Goal: Information Seeking & Learning: Learn about a topic

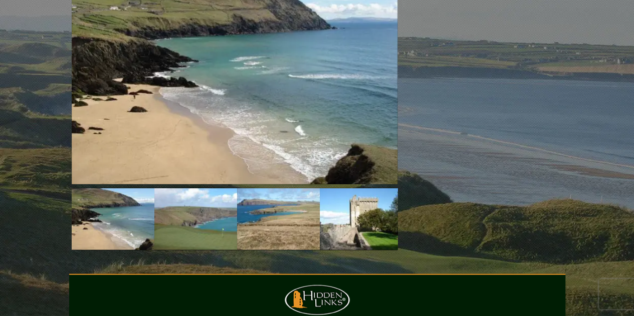
scroll to position [1203, 0]
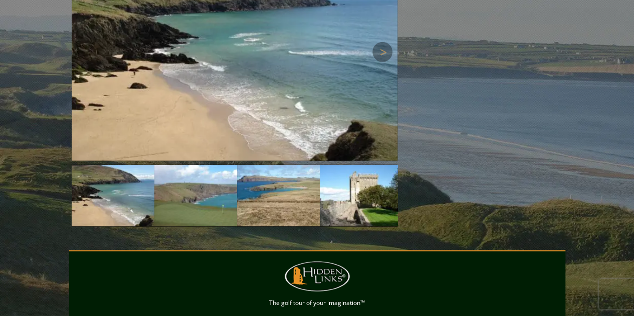
click at [214, 28] on img at bounding box center [235, 52] width 326 height 217
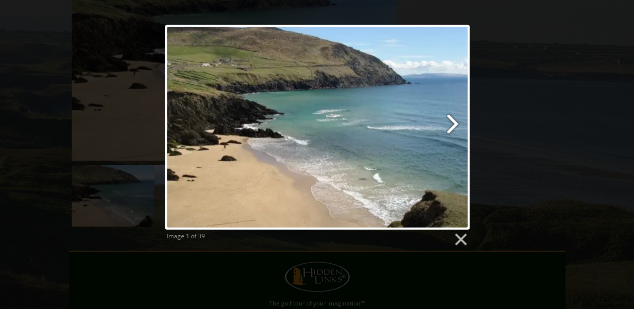
click at [453, 120] on link at bounding box center [371, 127] width 195 height 205
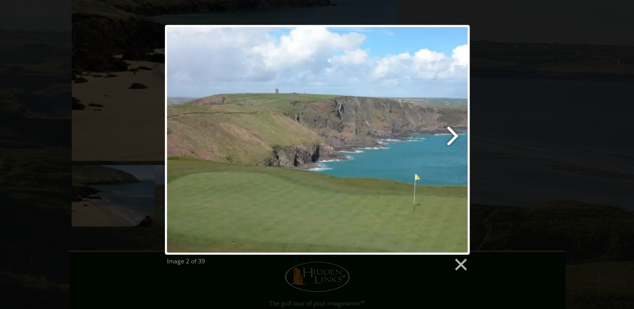
click at [455, 133] on link at bounding box center [371, 140] width 195 height 230
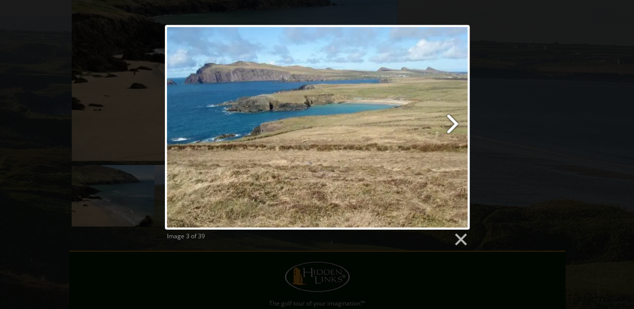
click at [452, 123] on link at bounding box center [371, 127] width 195 height 205
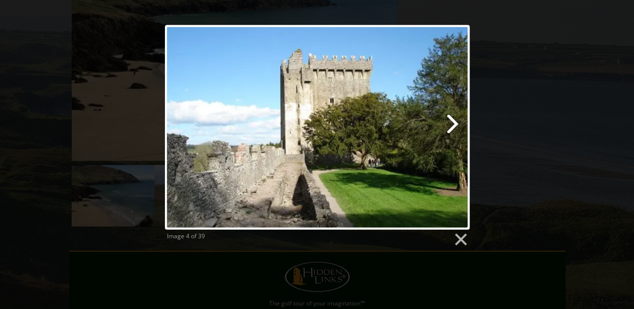
click at [452, 123] on link at bounding box center [371, 127] width 195 height 205
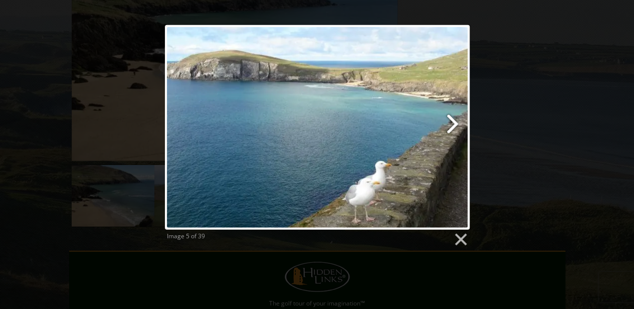
click at [452, 123] on link at bounding box center [371, 127] width 195 height 205
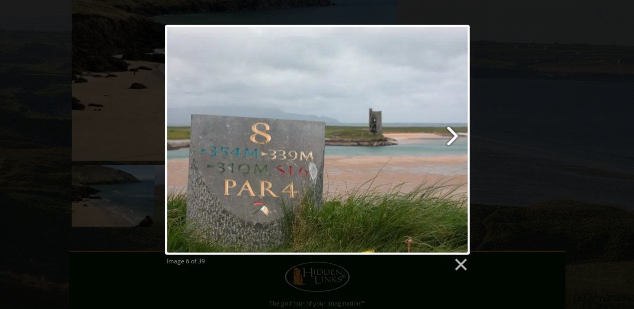
click at [453, 132] on link at bounding box center [371, 140] width 195 height 230
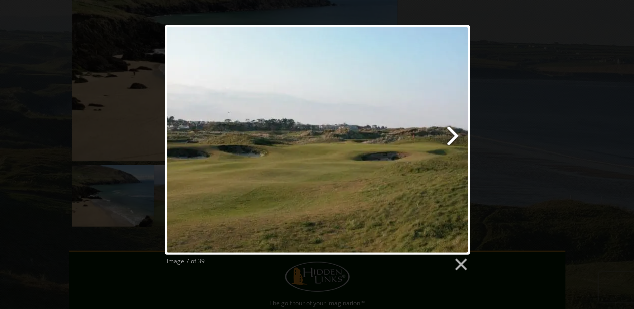
click at [453, 132] on link at bounding box center [371, 140] width 195 height 230
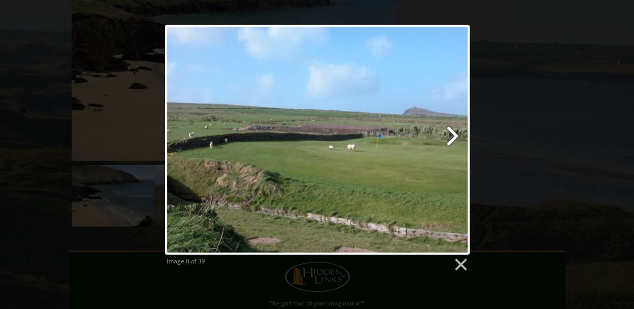
click at [453, 132] on link at bounding box center [371, 140] width 195 height 230
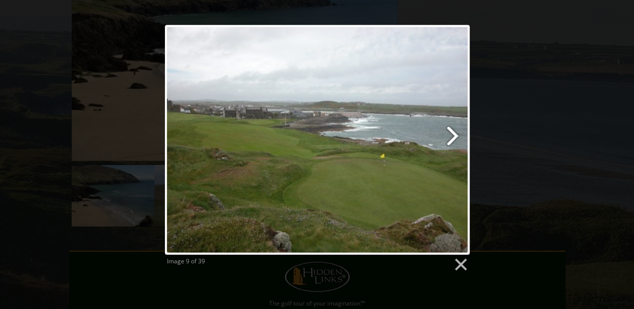
click at [453, 132] on link at bounding box center [371, 140] width 195 height 230
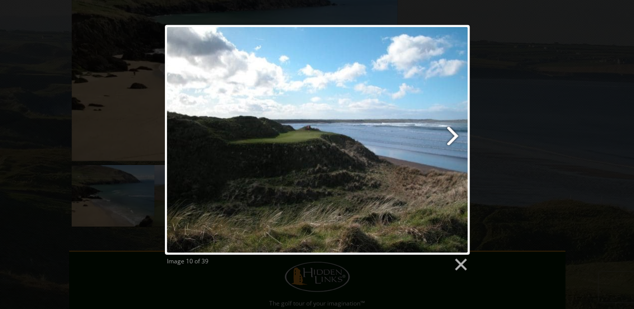
click at [453, 132] on link at bounding box center [371, 140] width 195 height 230
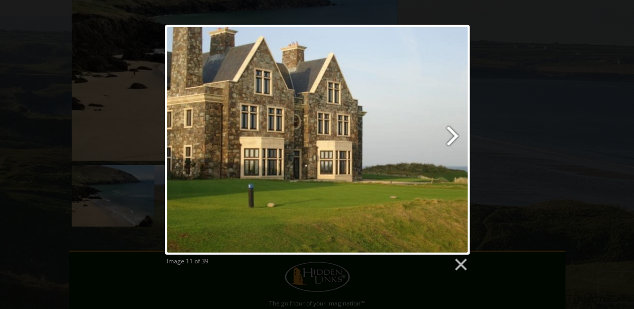
click at [453, 132] on link at bounding box center [371, 140] width 195 height 230
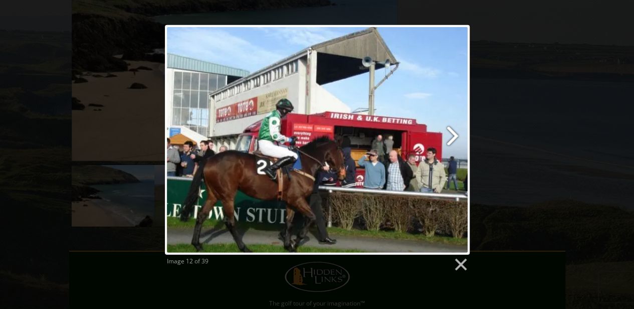
click at [453, 132] on link at bounding box center [371, 140] width 195 height 230
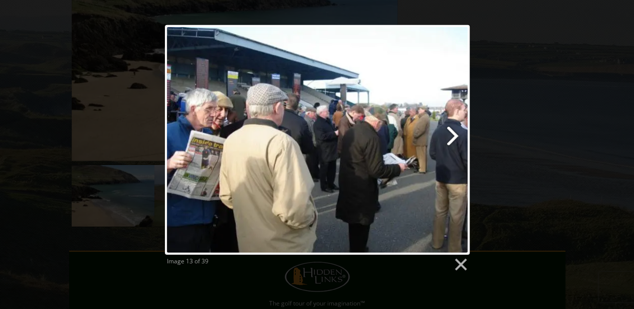
click at [453, 132] on link at bounding box center [371, 140] width 195 height 230
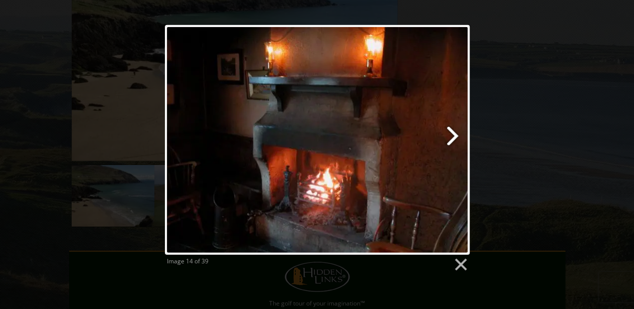
click at [453, 132] on link at bounding box center [371, 140] width 195 height 230
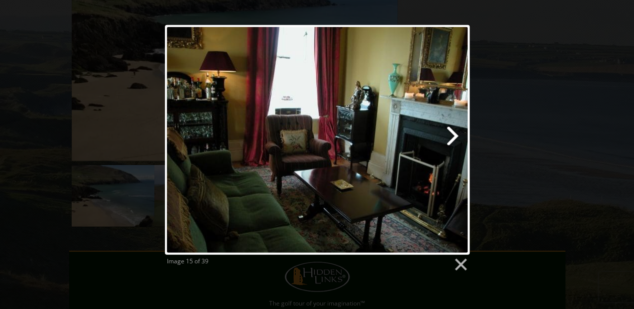
click at [453, 133] on link at bounding box center [371, 140] width 195 height 230
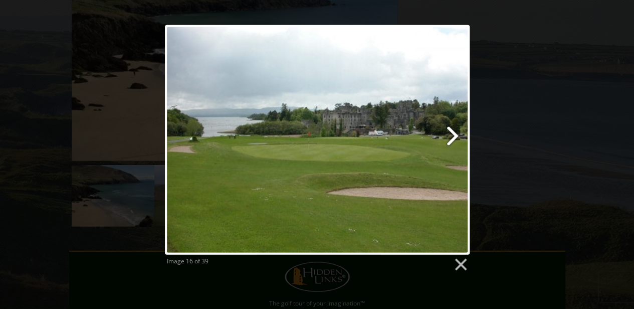
click at [453, 133] on link at bounding box center [371, 140] width 195 height 230
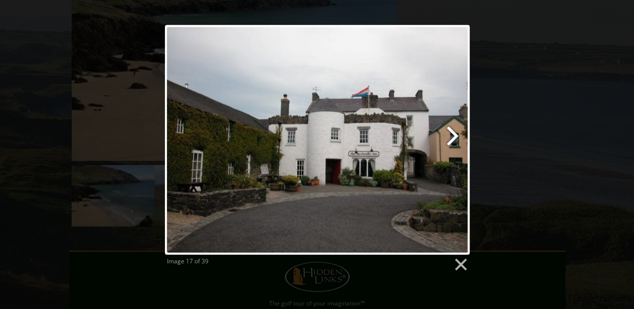
click at [453, 135] on link at bounding box center [371, 140] width 195 height 230
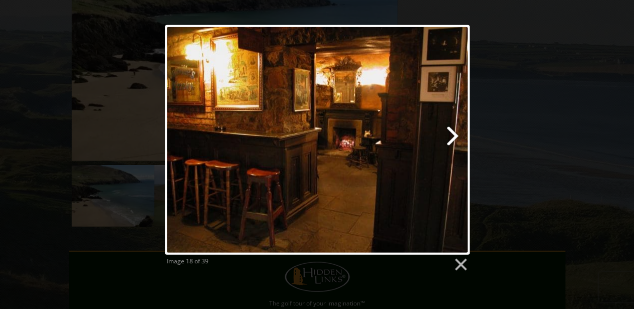
click at [455, 136] on link at bounding box center [371, 140] width 195 height 230
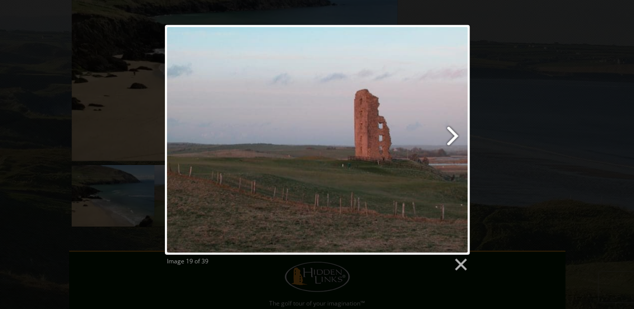
click at [455, 136] on link at bounding box center [371, 140] width 195 height 230
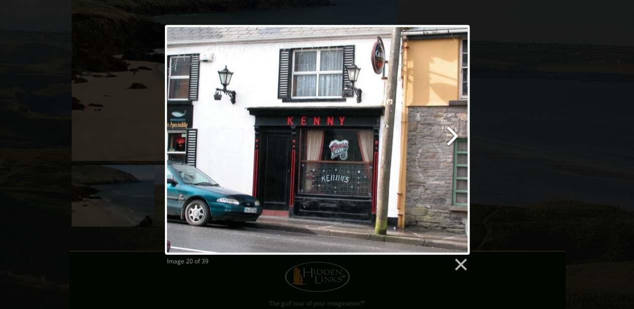
click at [455, 136] on link at bounding box center [371, 140] width 195 height 230
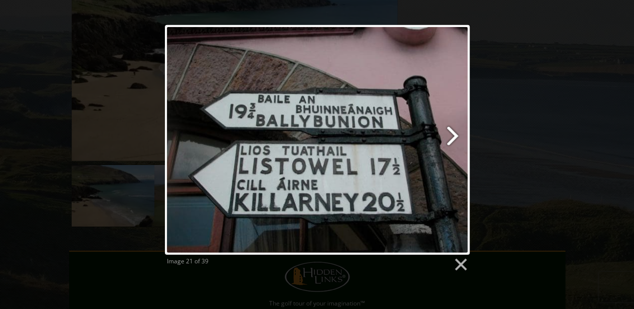
click at [455, 136] on link at bounding box center [371, 140] width 195 height 230
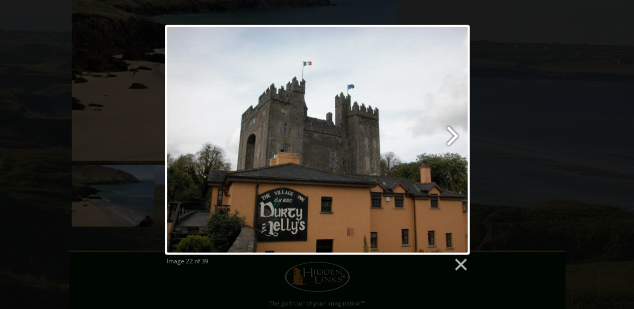
click at [455, 136] on link at bounding box center [371, 140] width 195 height 230
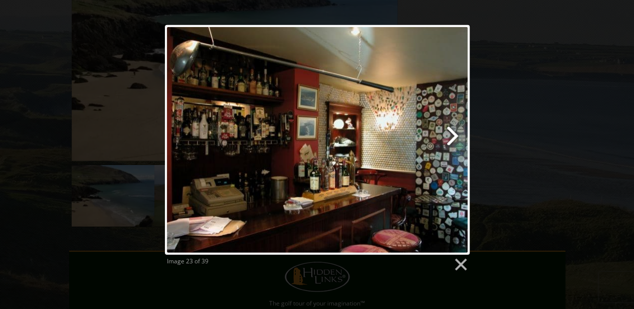
click at [455, 136] on link at bounding box center [371, 140] width 195 height 230
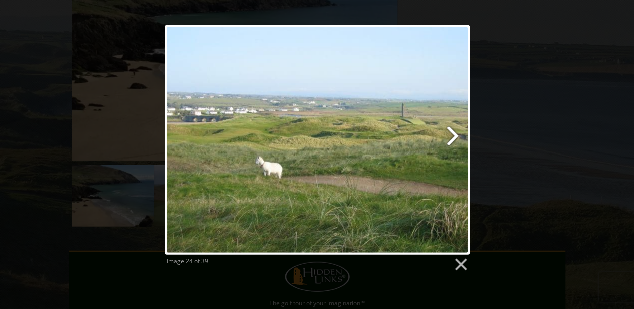
click at [455, 136] on link at bounding box center [371, 140] width 195 height 230
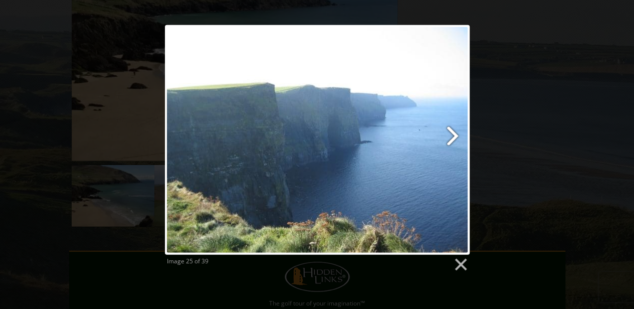
click at [454, 136] on link at bounding box center [371, 140] width 195 height 230
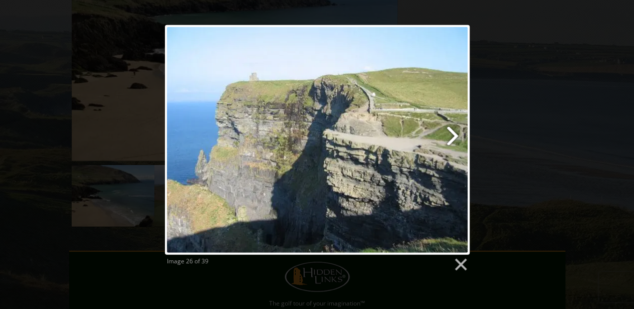
click at [454, 136] on link at bounding box center [371, 140] width 195 height 230
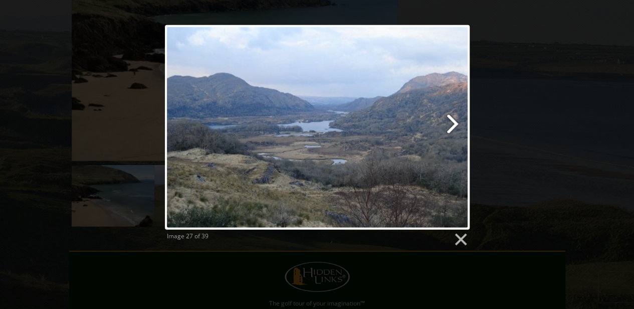
click at [452, 126] on link at bounding box center [371, 127] width 195 height 205
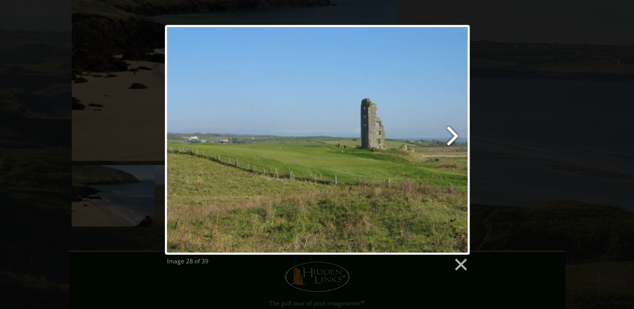
click at [452, 129] on link at bounding box center [371, 140] width 195 height 230
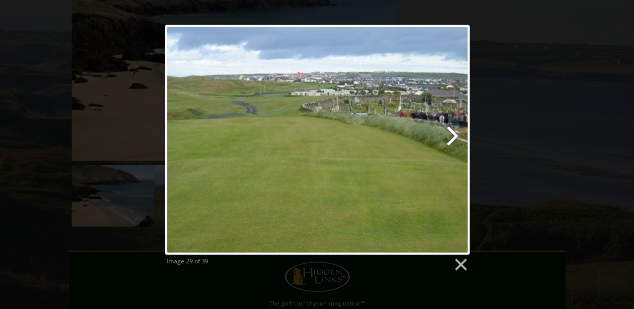
click at [452, 129] on link at bounding box center [371, 140] width 195 height 230
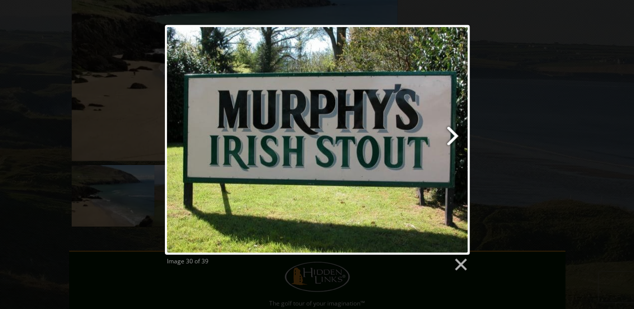
click at [450, 133] on link at bounding box center [371, 140] width 195 height 230
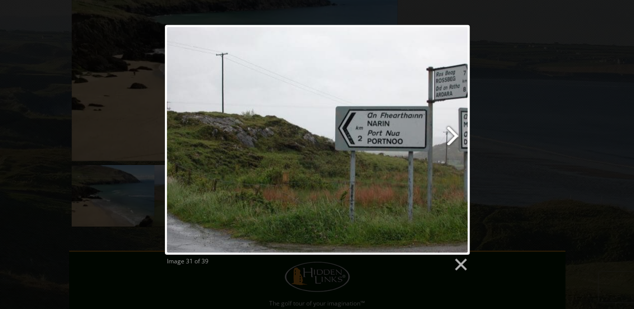
click at [450, 134] on link at bounding box center [371, 140] width 195 height 230
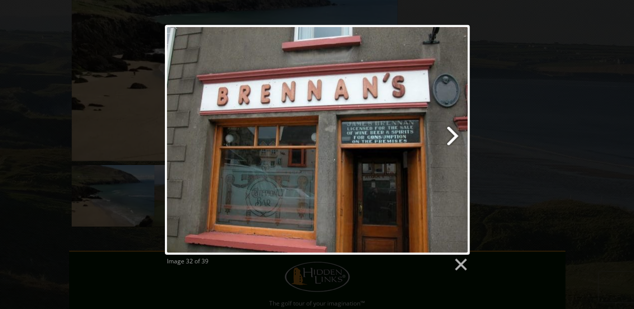
click at [450, 134] on link at bounding box center [371, 140] width 195 height 230
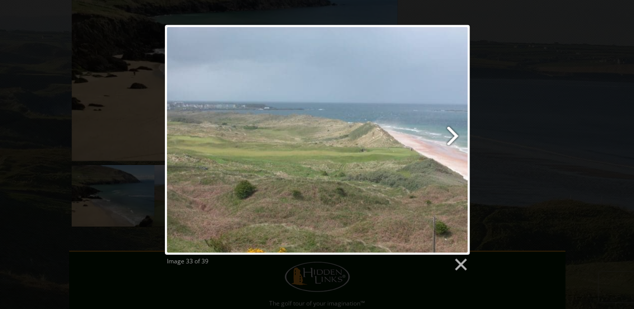
click at [450, 134] on link at bounding box center [371, 140] width 195 height 230
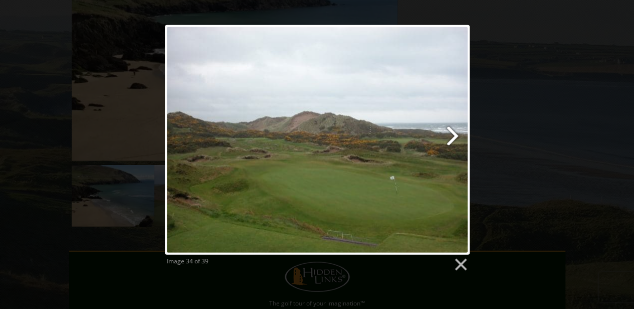
click at [450, 134] on link at bounding box center [371, 140] width 195 height 230
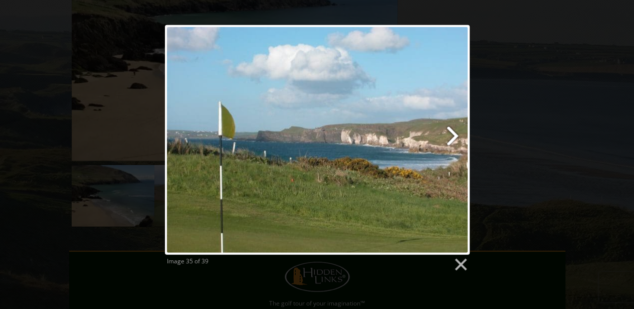
click at [451, 134] on link at bounding box center [371, 140] width 195 height 230
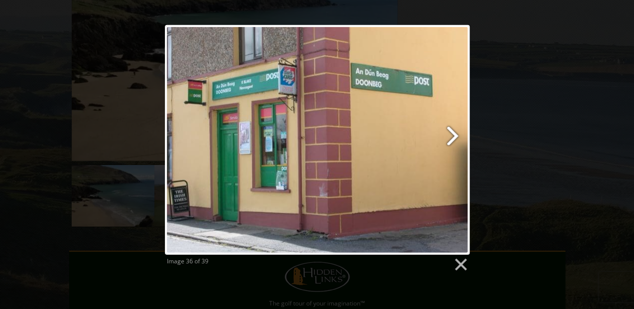
click at [451, 134] on link at bounding box center [371, 140] width 195 height 230
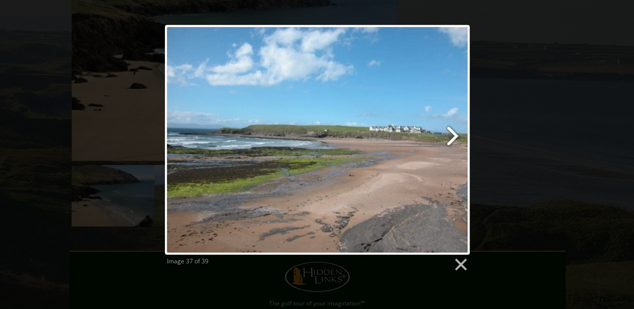
click at [451, 134] on link at bounding box center [371, 140] width 195 height 230
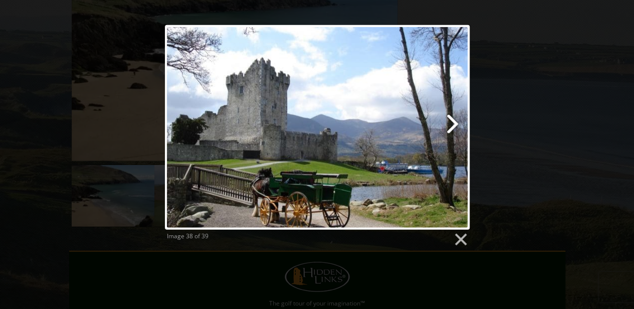
click at [452, 122] on link at bounding box center [371, 127] width 195 height 205
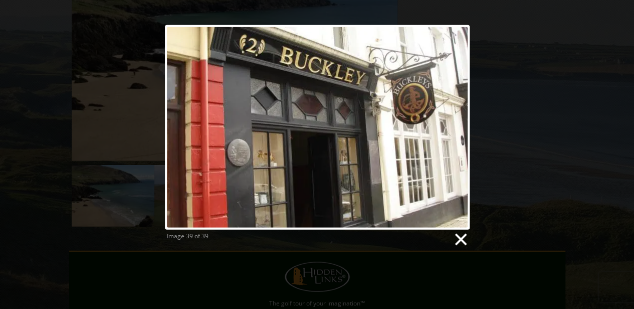
click at [457, 238] on link at bounding box center [460, 239] width 15 height 15
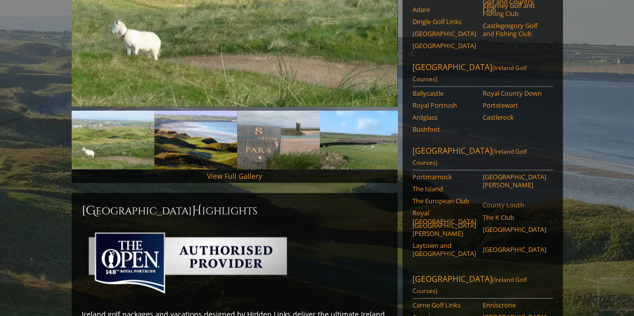
scroll to position [301, 0]
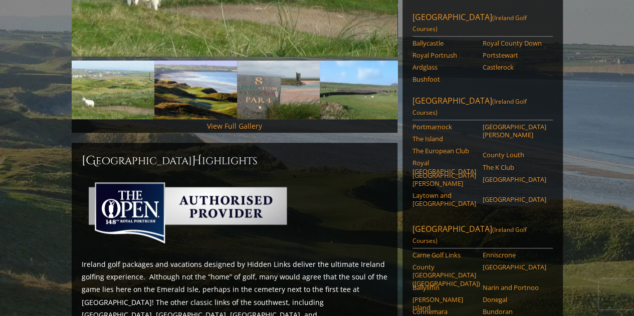
click at [510, 163] on li "The K Club" at bounding box center [518, 169] width 70 height 12
click at [510, 163] on link "The K Club" at bounding box center [515, 167] width 64 height 8
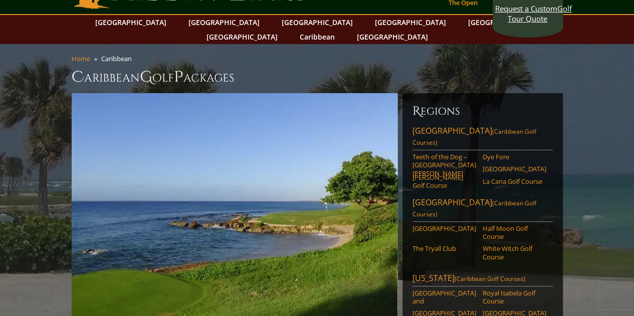
scroll to position [50, 0]
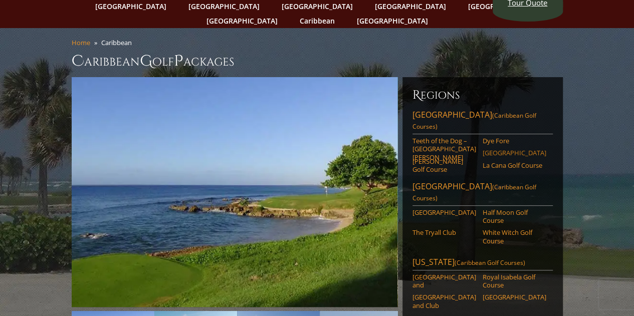
click at [502, 149] on link "Punta Espada" at bounding box center [515, 153] width 64 height 8
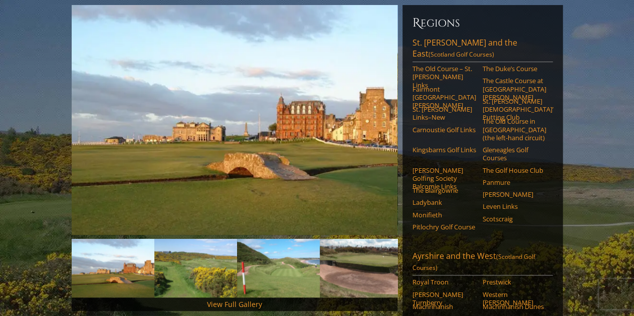
scroll to position [100, 0]
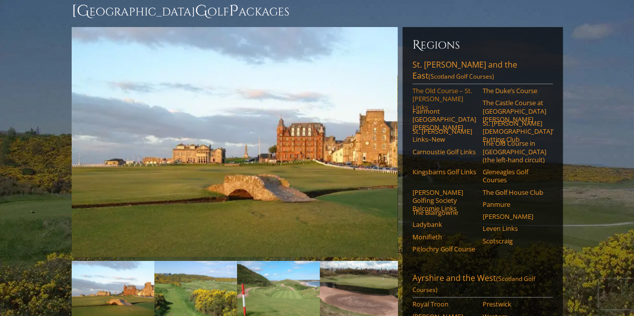
click at [422, 87] on link "The Old Course – St. [PERSON_NAME] Links" at bounding box center [445, 99] width 64 height 25
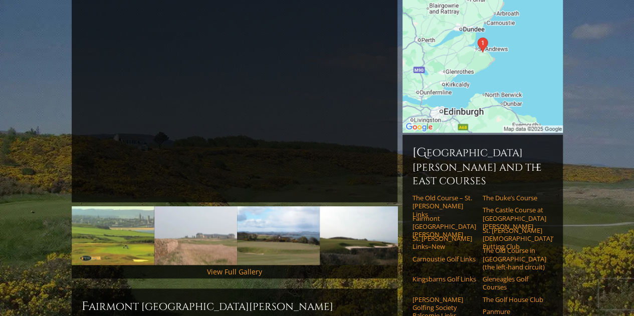
scroll to position [182, 0]
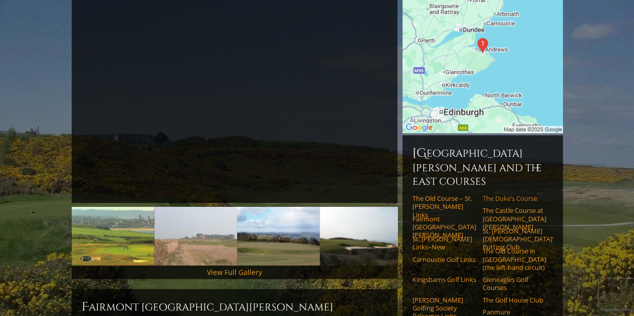
click at [530, 195] on link "The Duke’s Course" at bounding box center [515, 199] width 64 height 8
